Goal: Task Accomplishment & Management: Complete application form

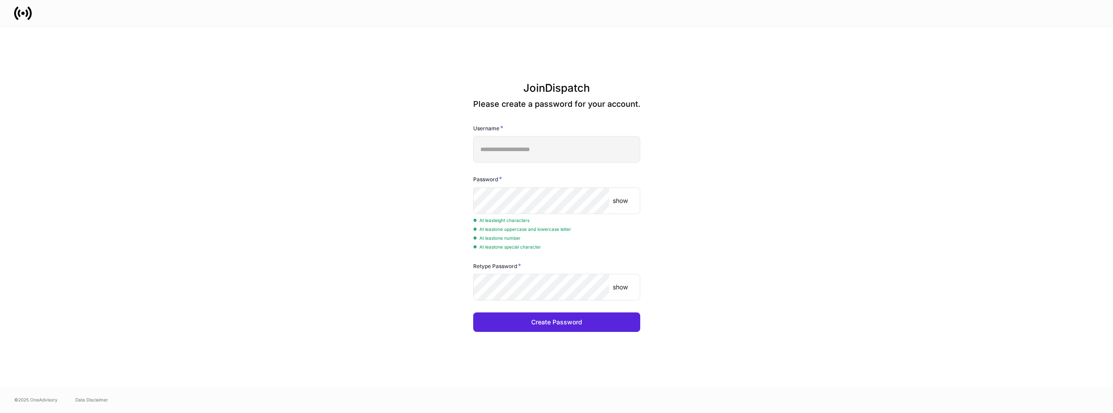
click at [621, 288] on p "show" at bounding box center [620, 287] width 15 height 9
click at [622, 199] on p "show" at bounding box center [620, 200] width 15 height 9
click at [551, 322] on div "Create Password" at bounding box center [556, 322] width 51 height 9
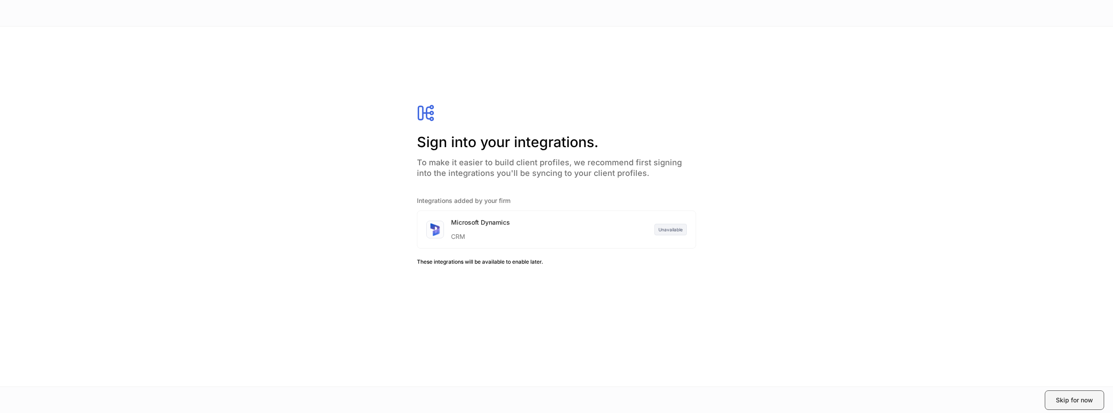
click at [1075, 403] on div "Skip for now" at bounding box center [1073, 400] width 37 height 9
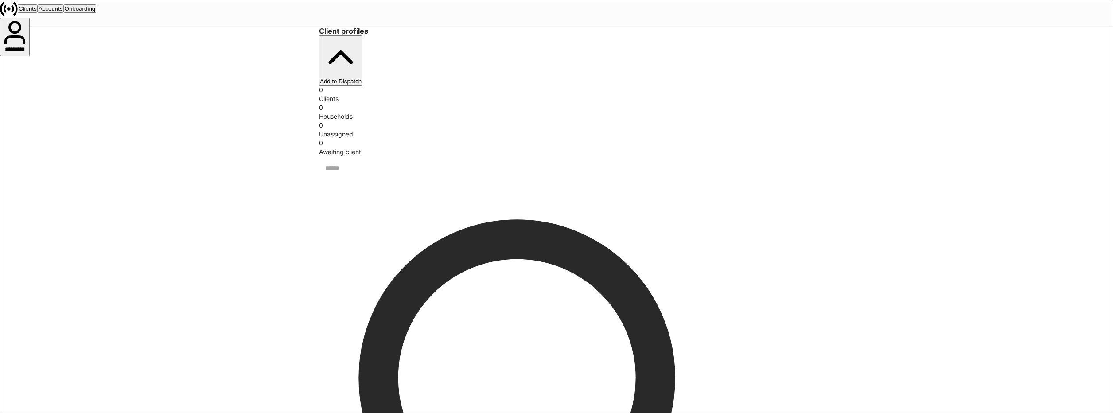
click at [362, 47] on button "Add to Dispatch" at bounding box center [340, 60] width 43 height 50
click at [160, 412] on div at bounding box center [556, 413] width 1113 height 0
click at [63, 10] on div "Accounts" at bounding box center [51, 8] width 24 height 7
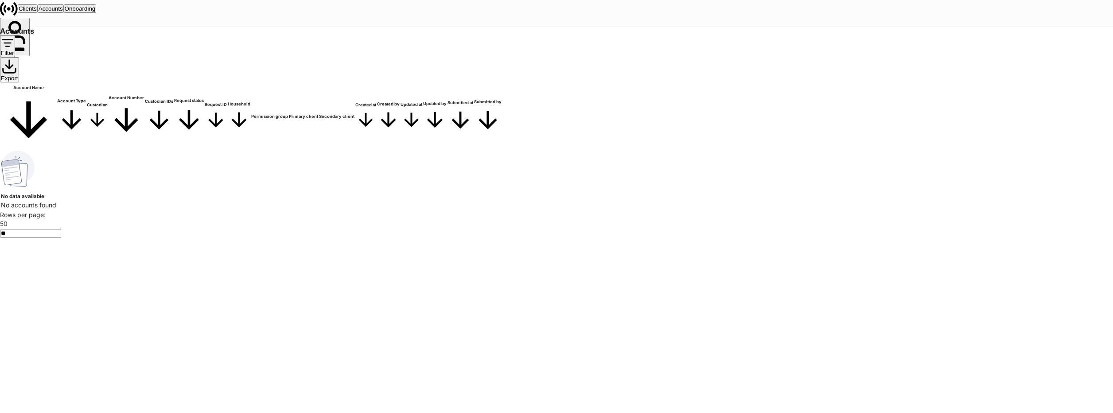
click at [96, 12] on div "Onboarding" at bounding box center [80, 8] width 31 height 7
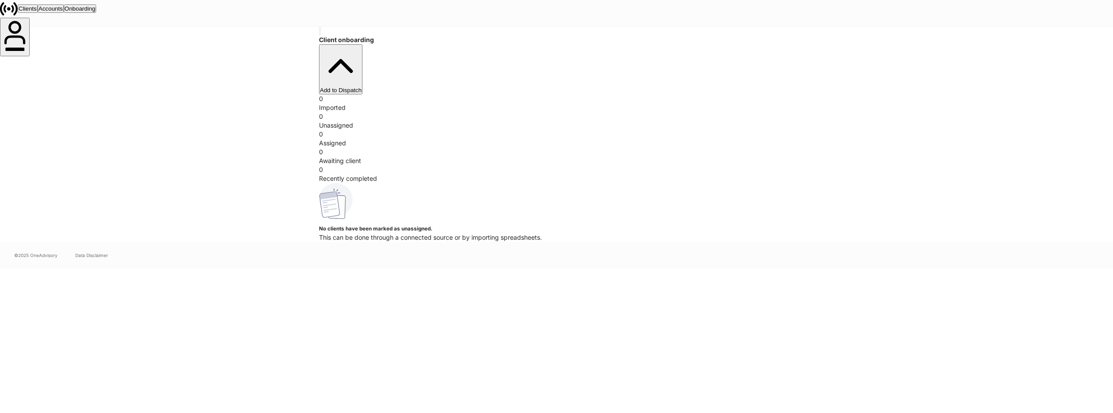
click at [37, 12] on div "Clients" at bounding box center [28, 8] width 18 height 7
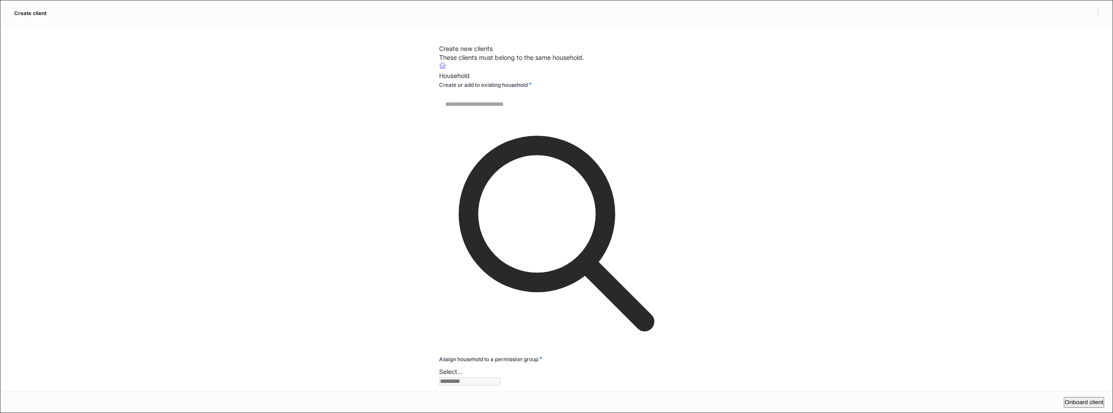
drag, startPoint x: 555, startPoint y: 157, endPoint x: 565, endPoint y: 157, distance: 10.2
click at [555, 116] on input "text" at bounding box center [559, 104] width 241 height 23
click at [674, 155] on icon at bounding box center [556, 233] width 235 height 235
click at [644, 161] on icon at bounding box center [556, 234] width 176 height 176
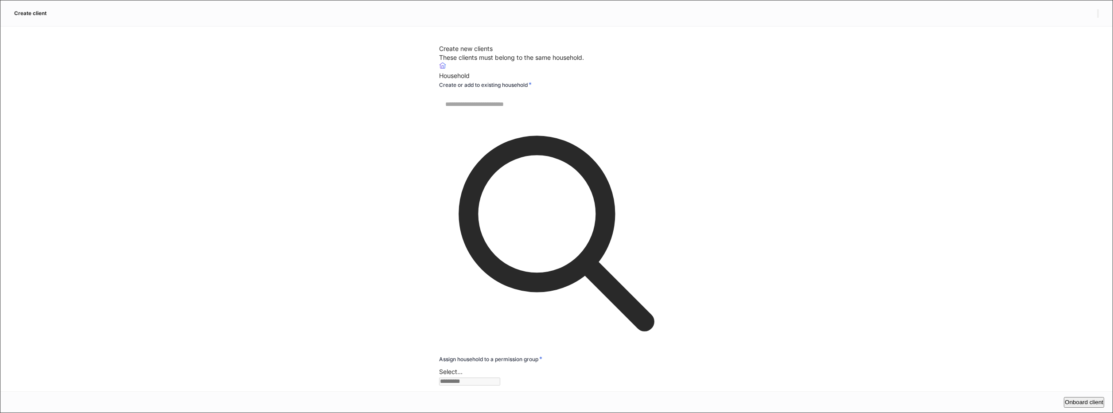
click at [1097, 10] on button "button" at bounding box center [1098, 13] width 2 height 8
